Goal: Information Seeking & Learning: Check status

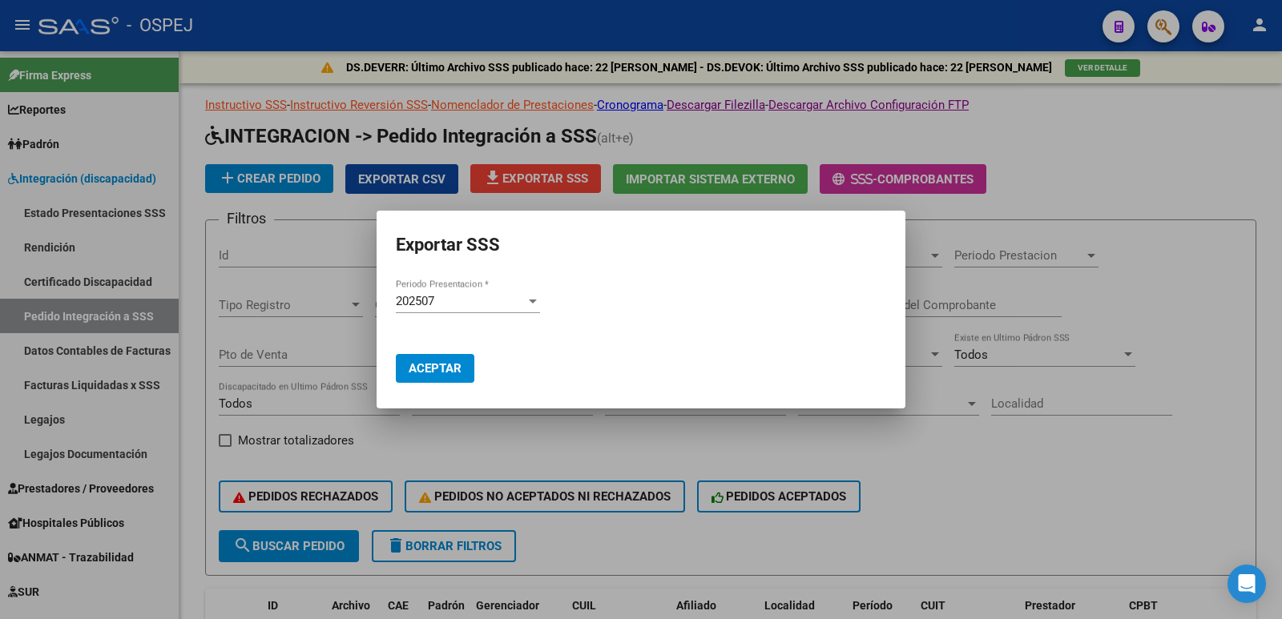
click at [588, 434] on div at bounding box center [641, 309] width 1282 height 619
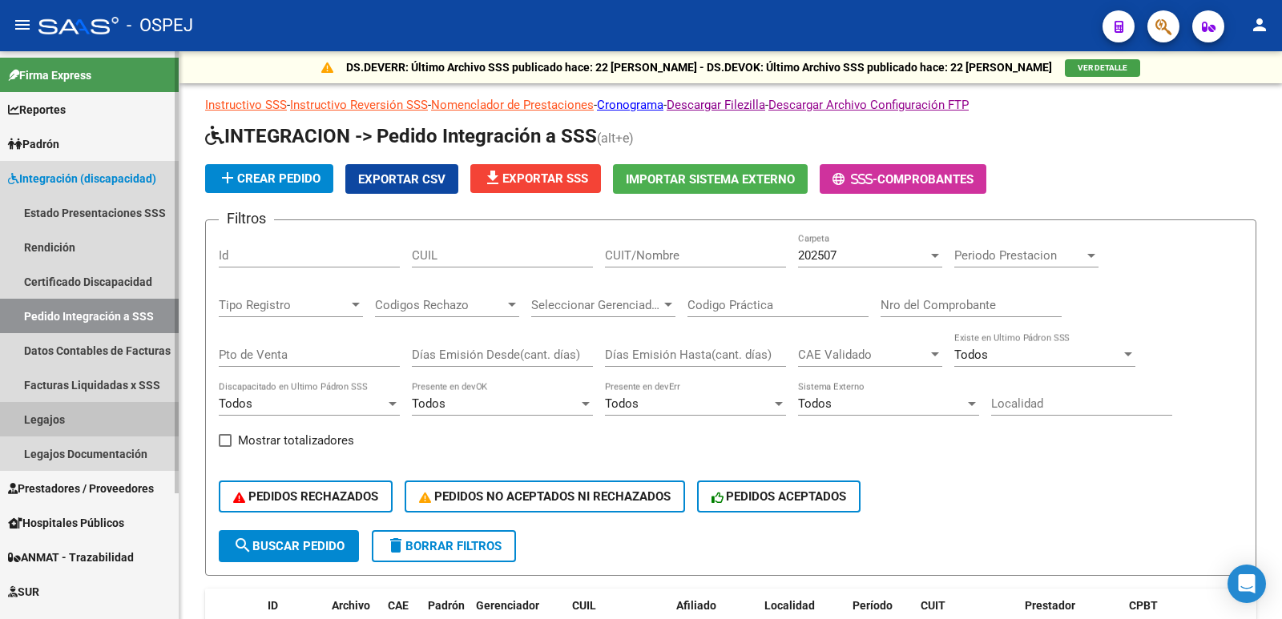
click at [75, 420] on link "Legajos" at bounding box center [89, 419] width 179 height 34
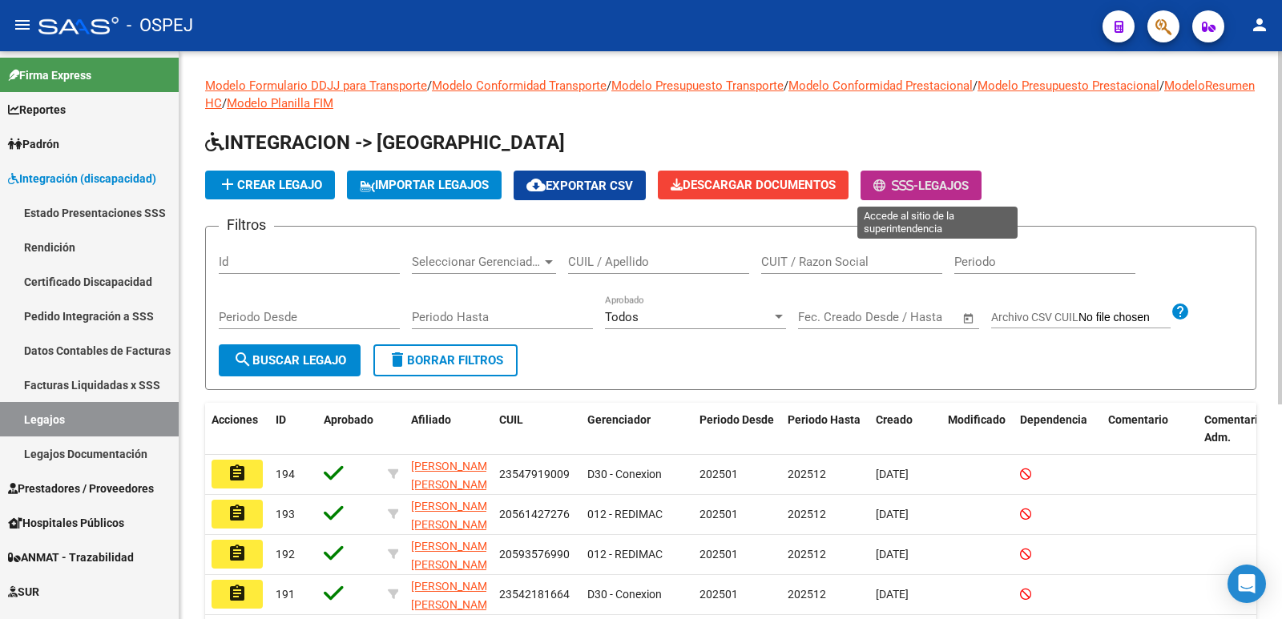
click at [940, 191] on span "Legajos" at bounding box center [943, 186] width 50 height 14
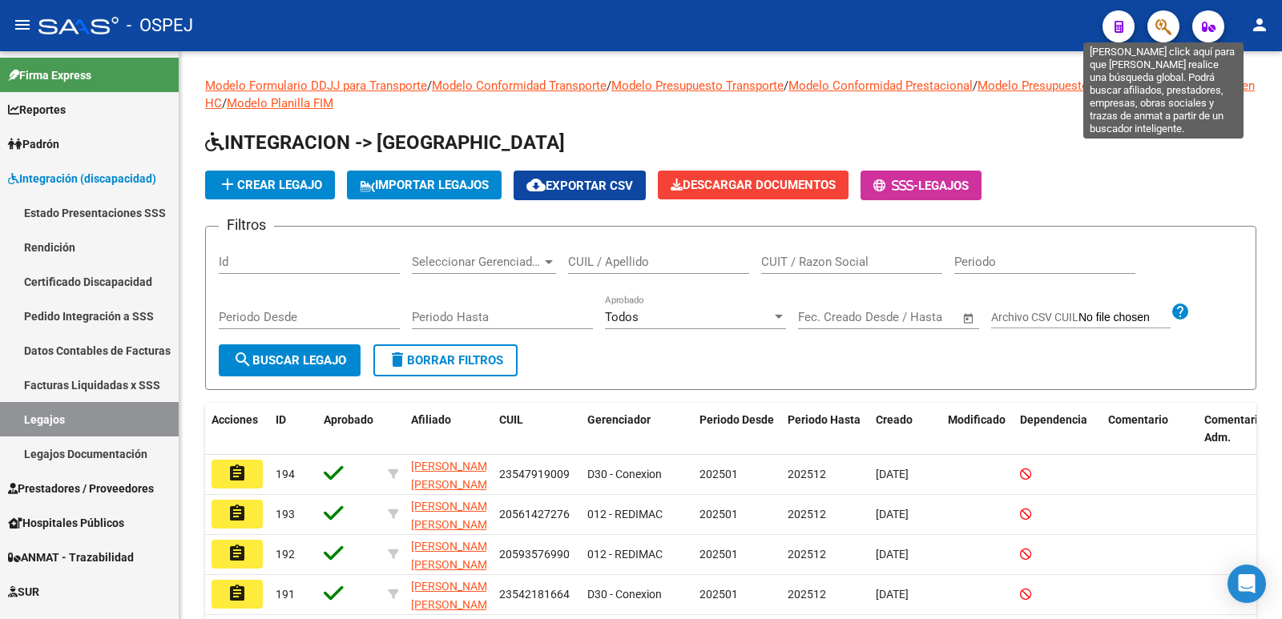
click at [1161, 34] on icon "button" at bounding box center [1163, 27] width 16 height 18
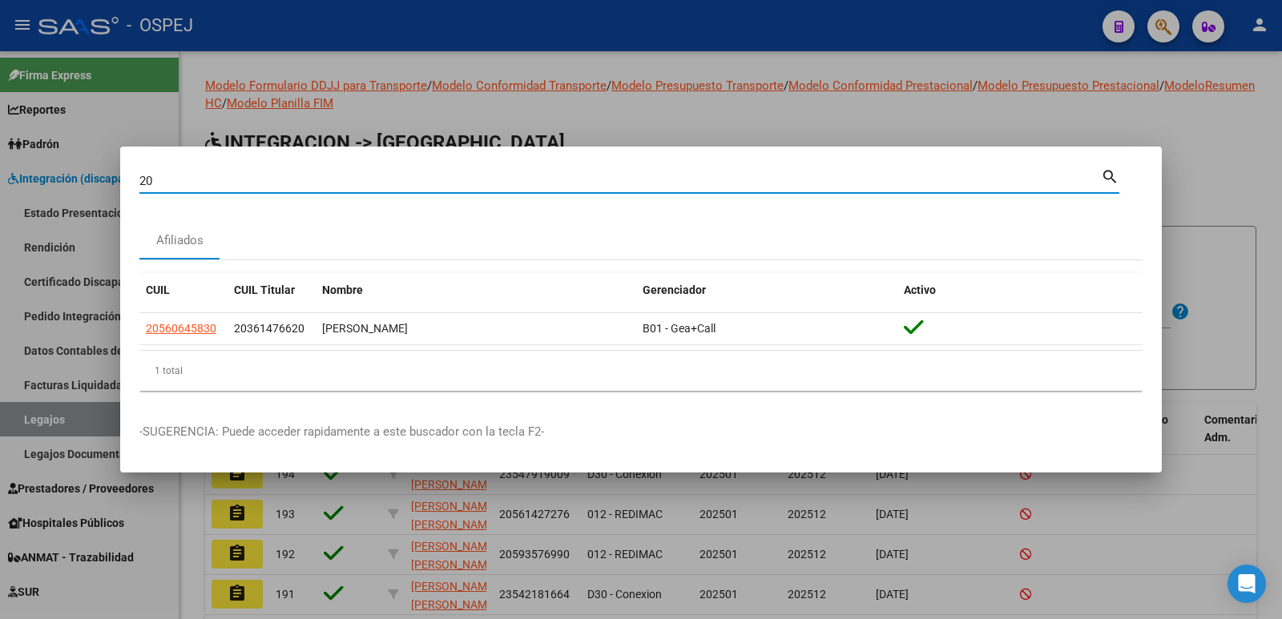
type input "2"
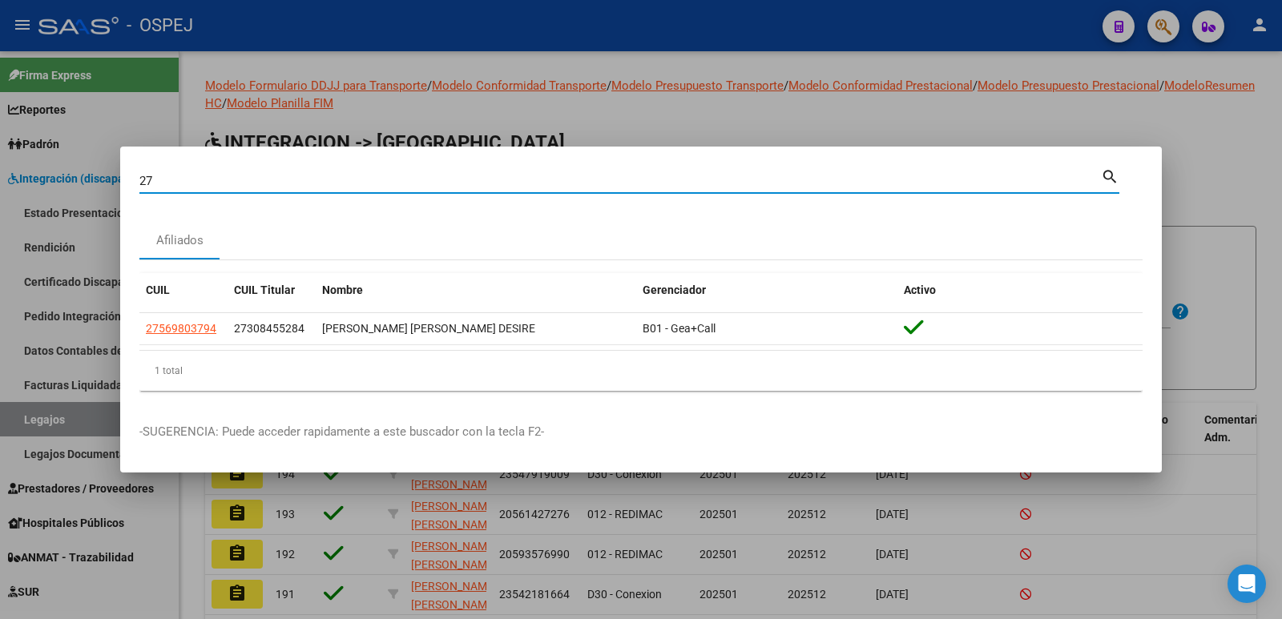
type input "2"
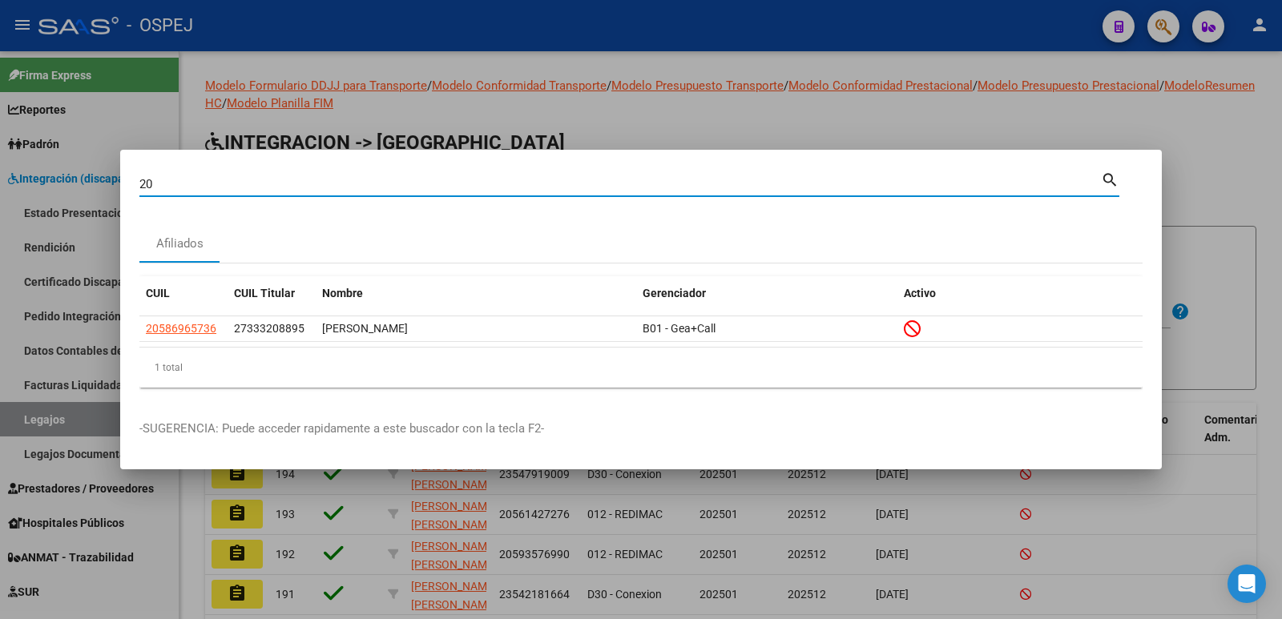
type input "2"
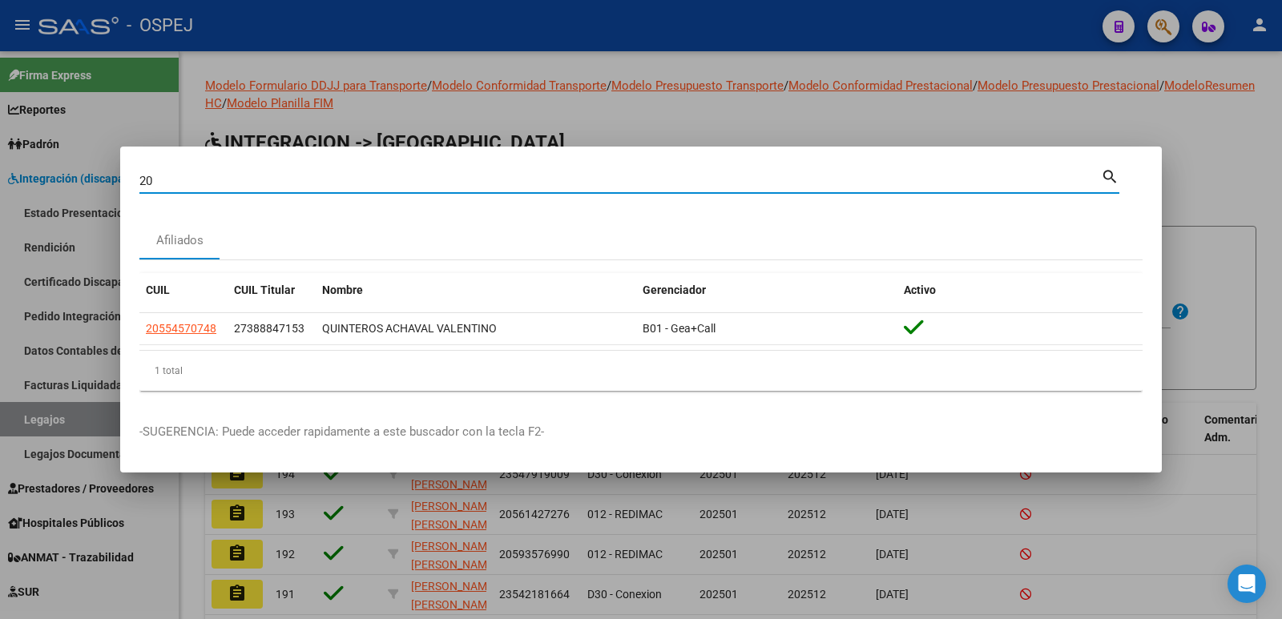
type input "2"
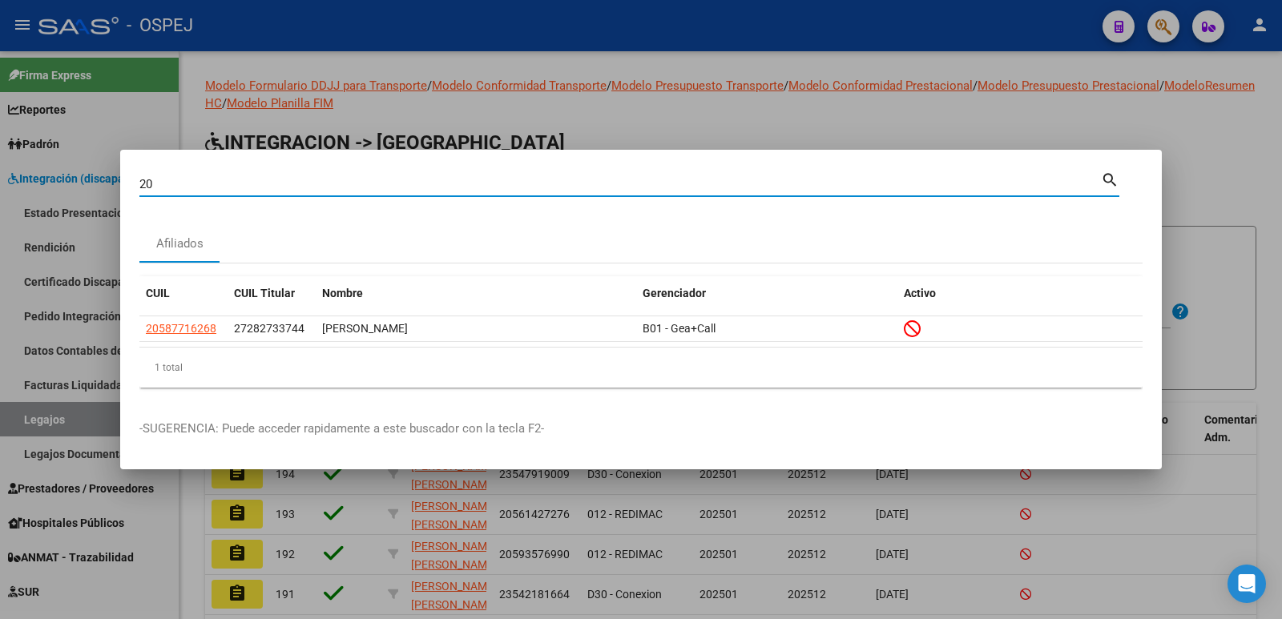
type input "2"
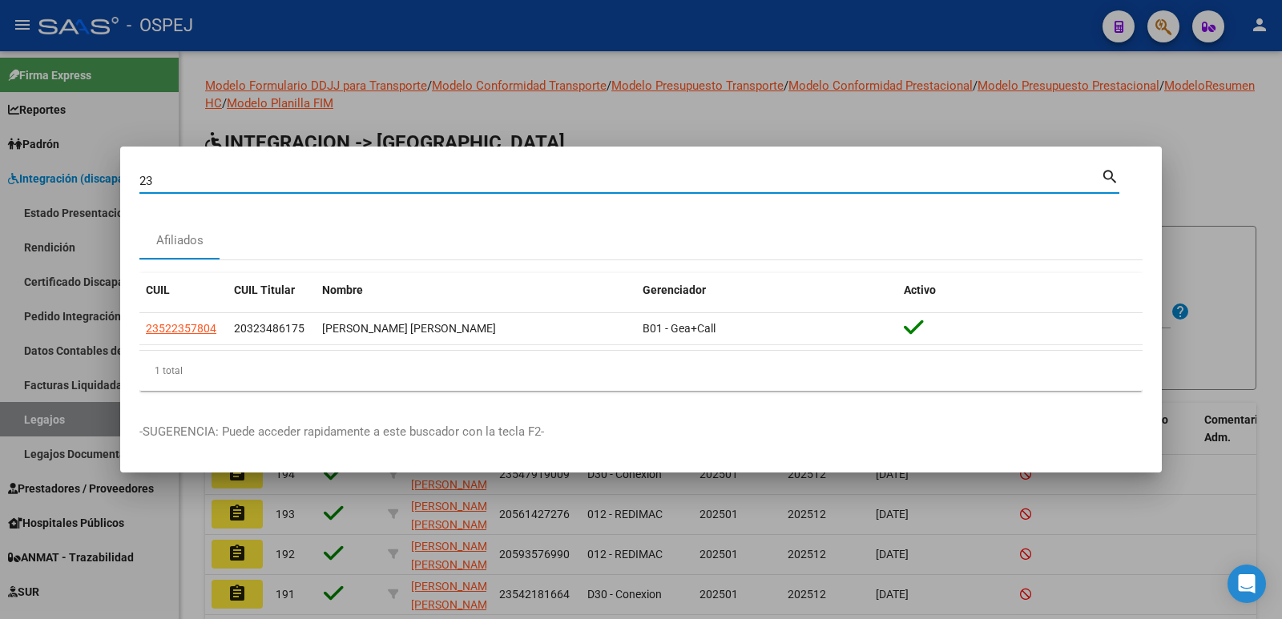
type input "2"
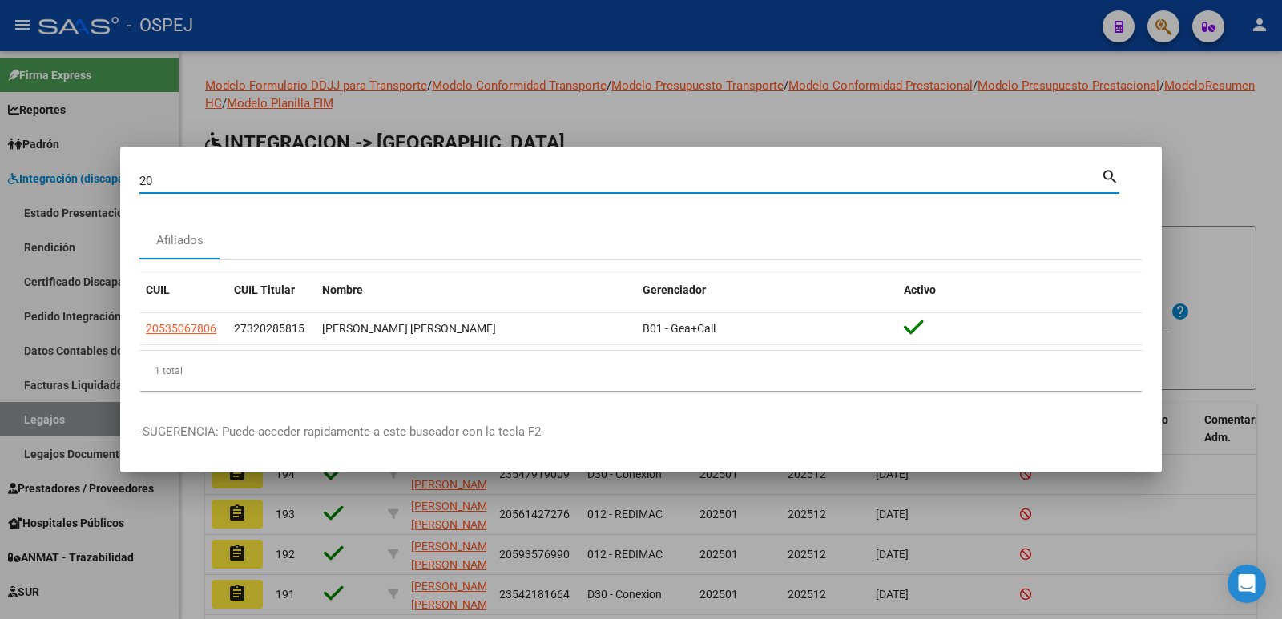
type input "2"
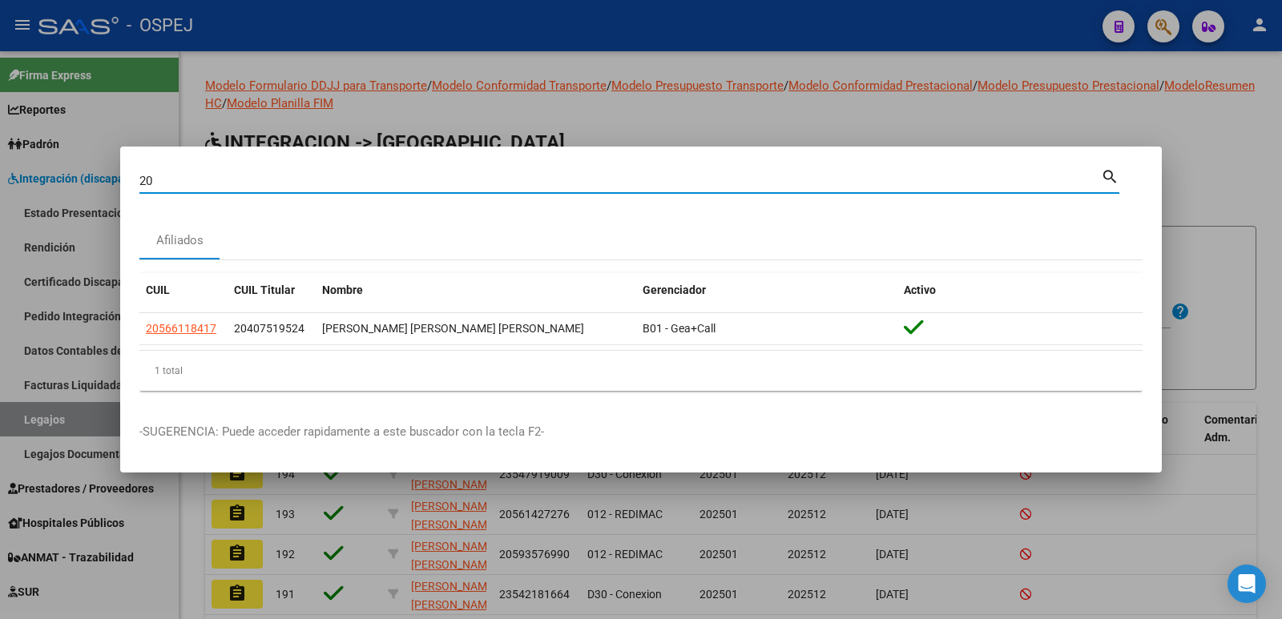
type input "2"
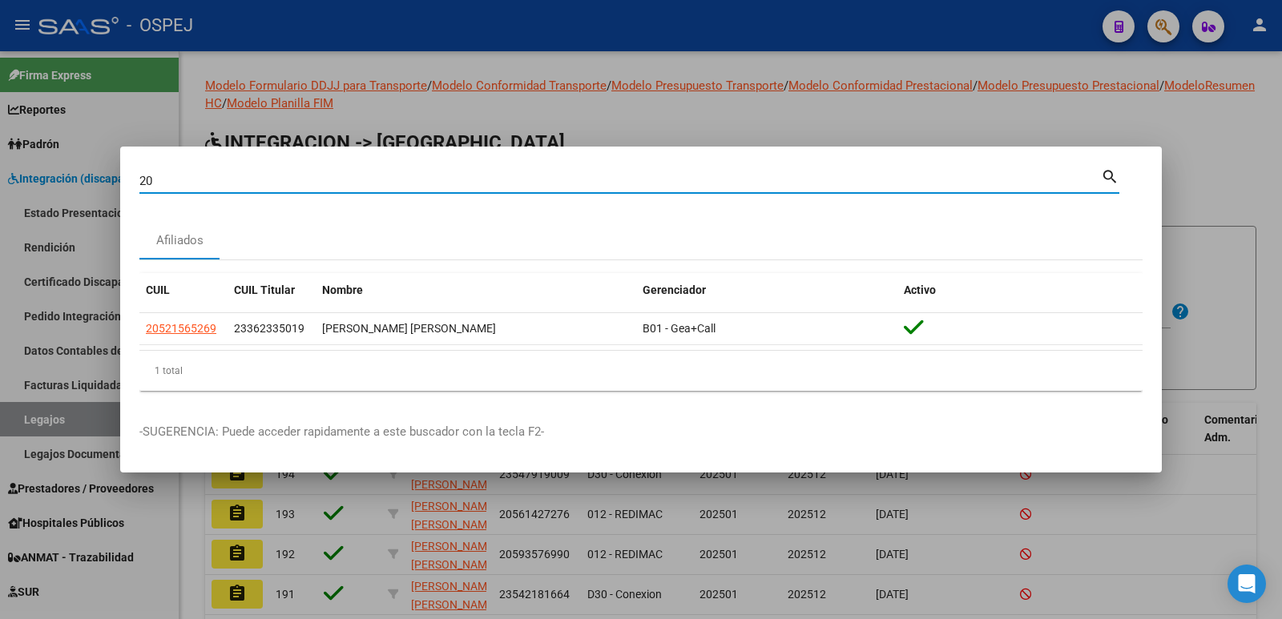
type input "2"
type input "23497181674"
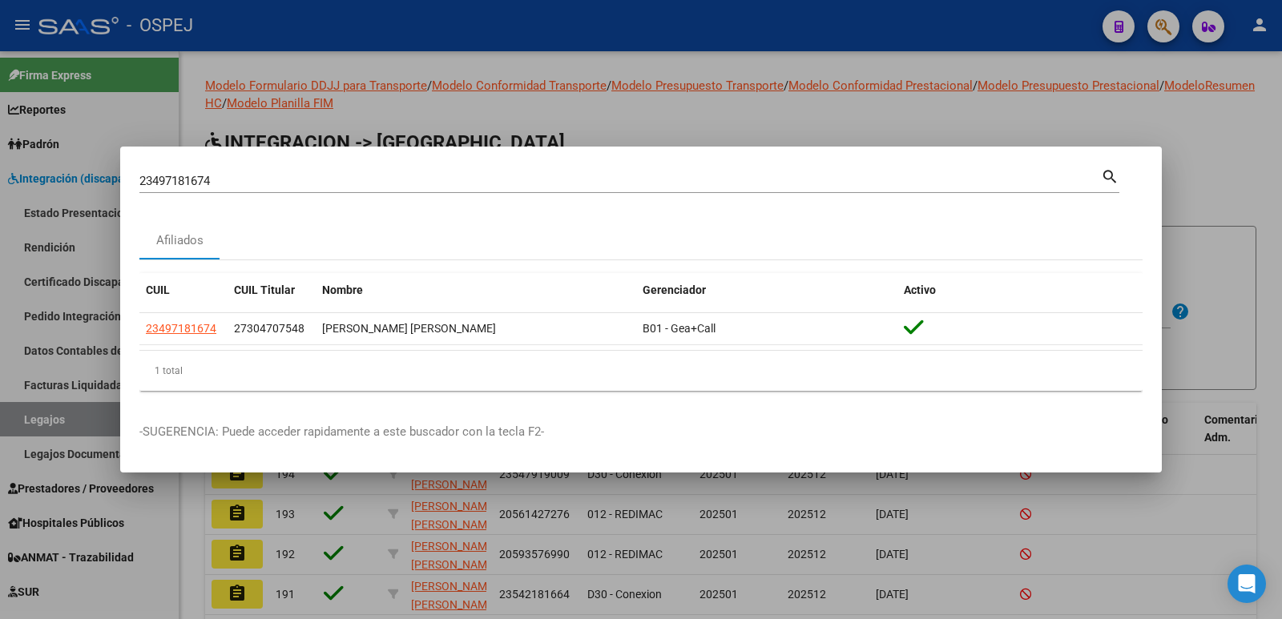
click at [689, 107] on div at bounding box center [641, 309] width 1282 height 619
